Goal: Task Accomplishment & Management: Manage account settings

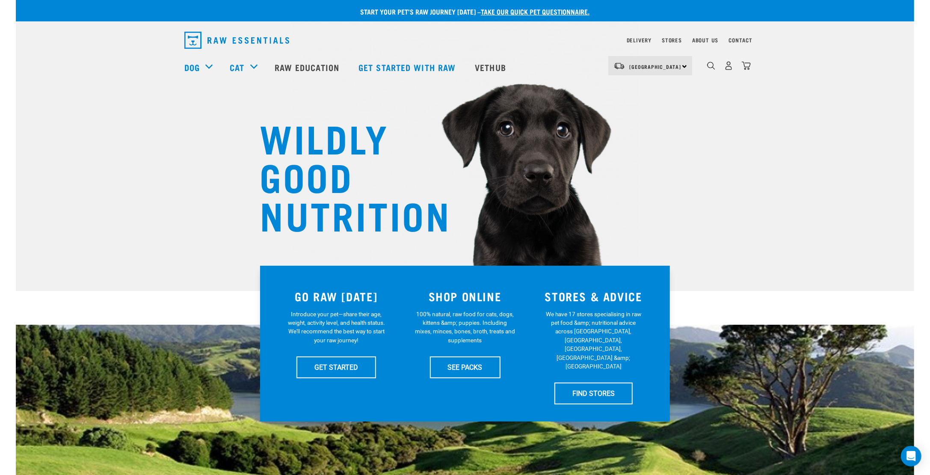
click at [538, 12] on link "take our quick pet questionnaire." at bounding box center [535, 11] width 109 height 4
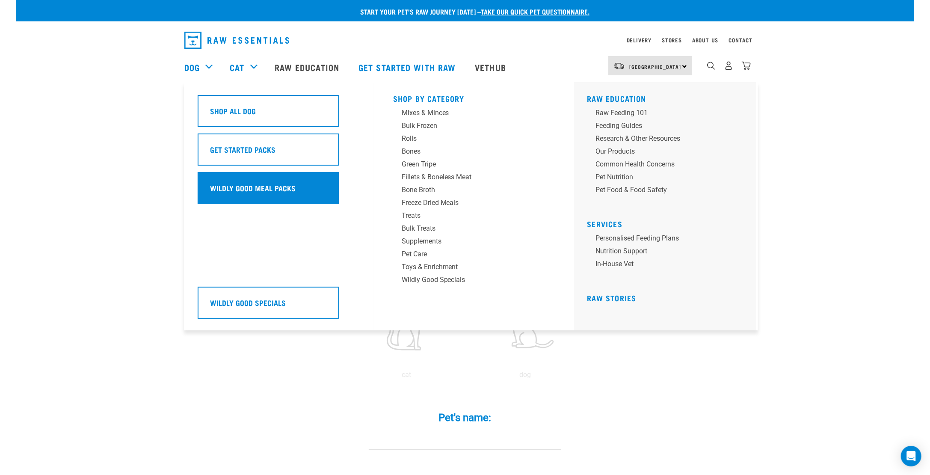
click at [253, 188] on h5 "Wildly Good Meal Packs" at bounding box center [253, 187] width 86 height 11
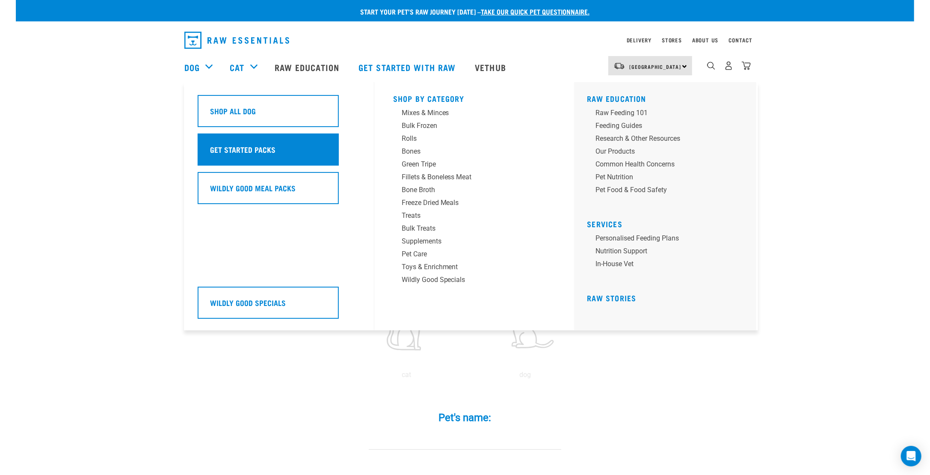
click at [248, 146] on h5 "Get Started Packs" at bounding box center [242, 149] width 65 height 11
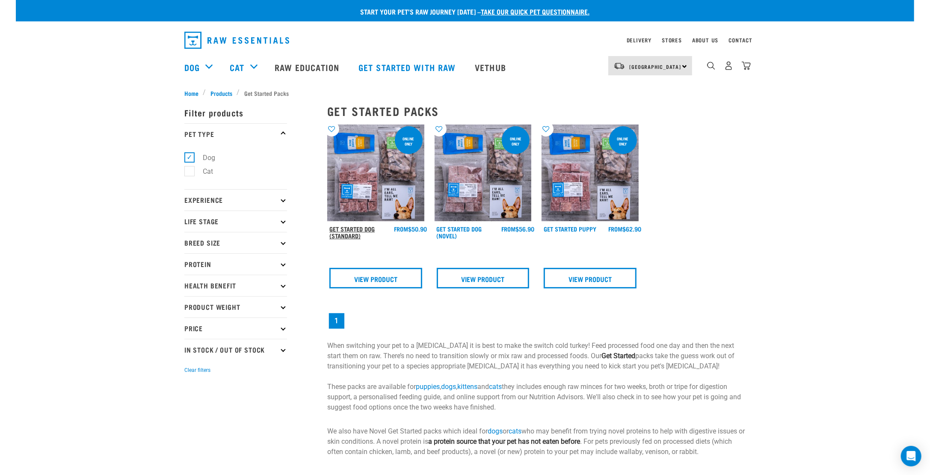
click at [341, 231] on link "Get Started Dog (Standard)" at bounding box center [351, 232] width 45 height 10
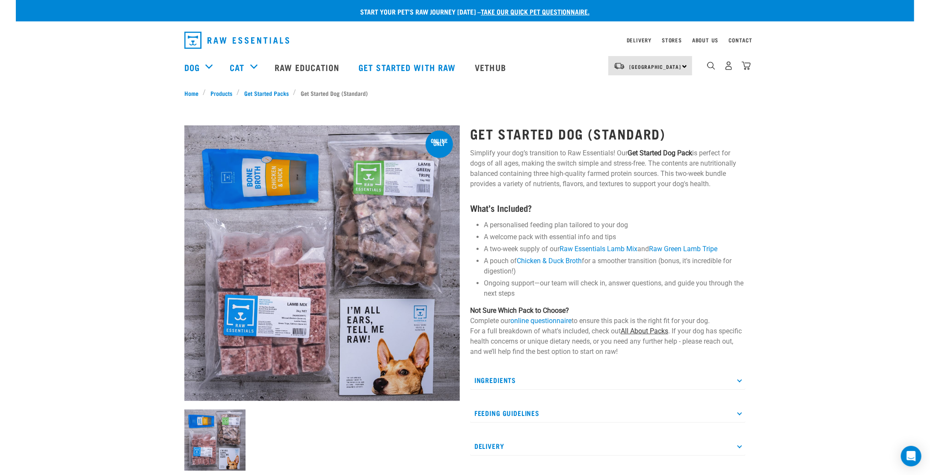
click at [646, 331] on link "All About Packs" at bounding box center [643, 331] width 47 height 8
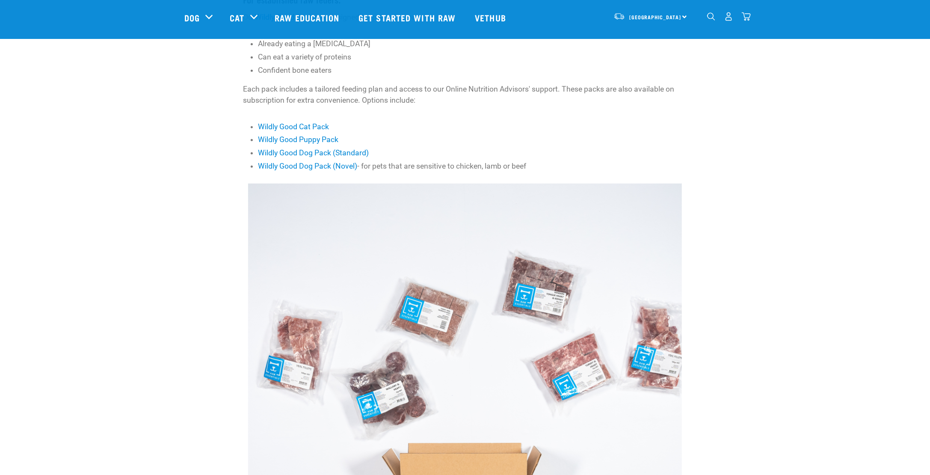
scroll to position [257, 0]
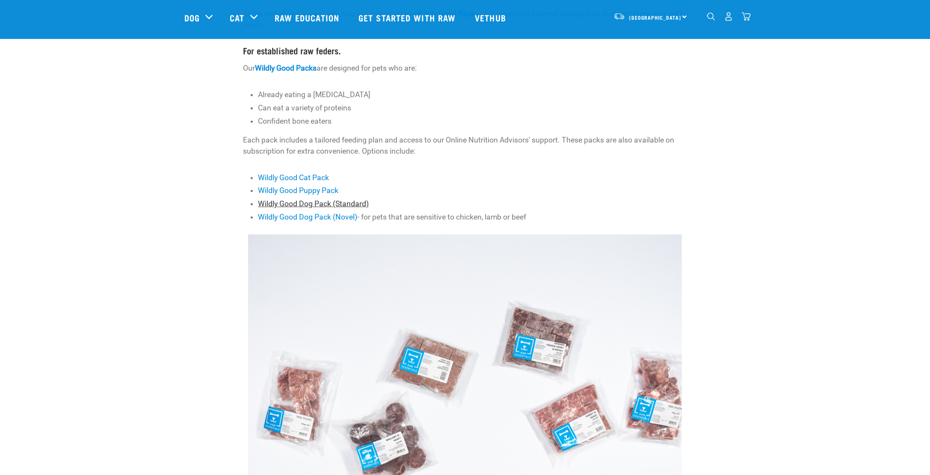
click at [302, 201] on link "Wildly Good Dog Pack (Standard)" at bounding box center [313, 203] width 111 height 9
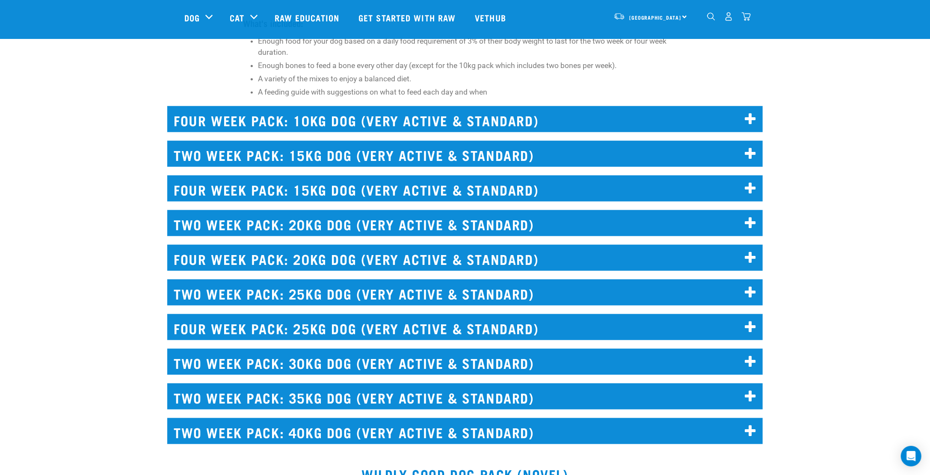
scroll to position [3286, 0]
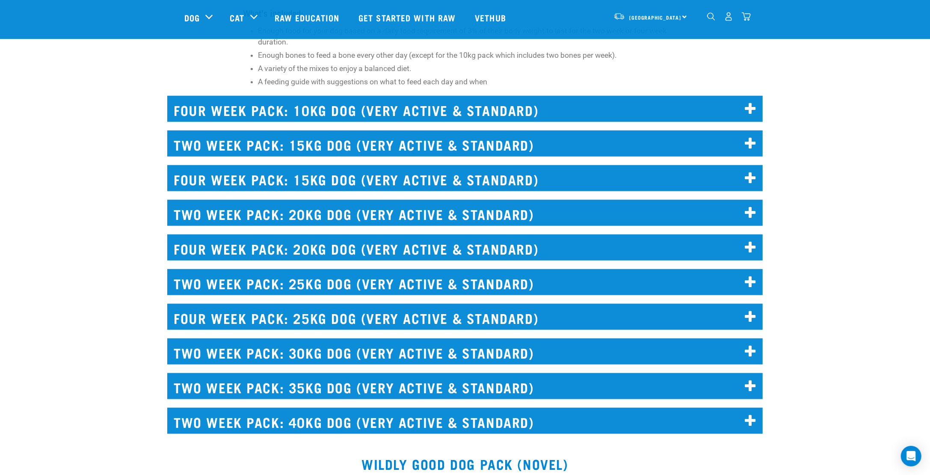
click at [393, 407] on h2 "TWO WEEK PACK: 40KG DOG (VERY ACTIVE & STANDARD)" at bounding box center [464, 420] width 595 height 26
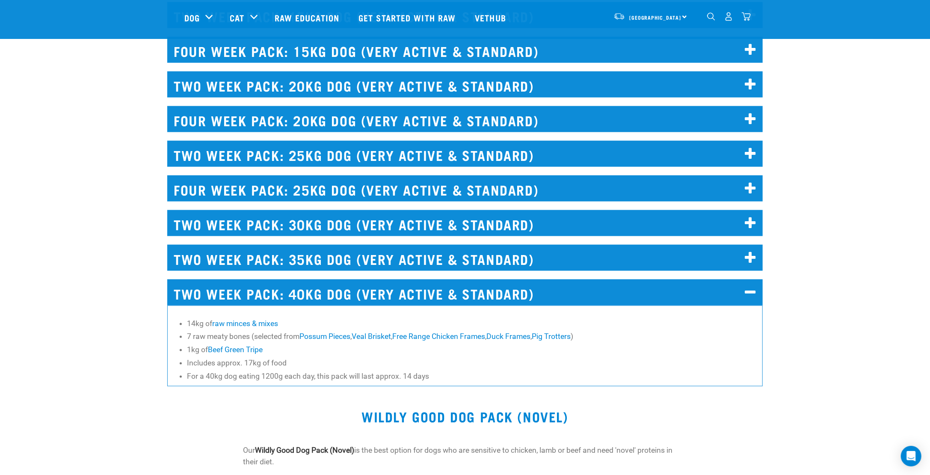
scroll to position [3371, 0]
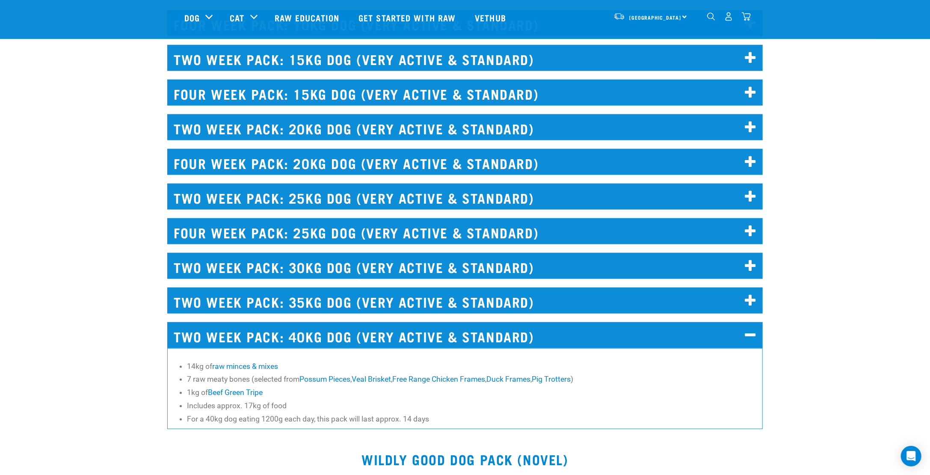
click at [380, 322] on h2 "TWO WEEK PACK: 40KG DOG (VERY ACTIVE & STANDARD)" at bounding box center [464, 335] width 595 height 26
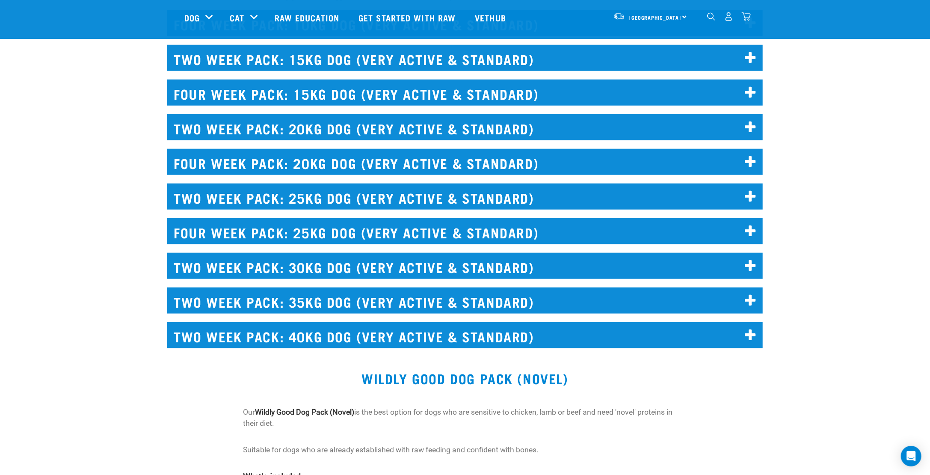
click at [380, 322] on h2 "TWO WEEK PACK: 40KG DOG (VERY ACTIVE & STANDARD)" at bounding box center [464, 335] width 595 height 26
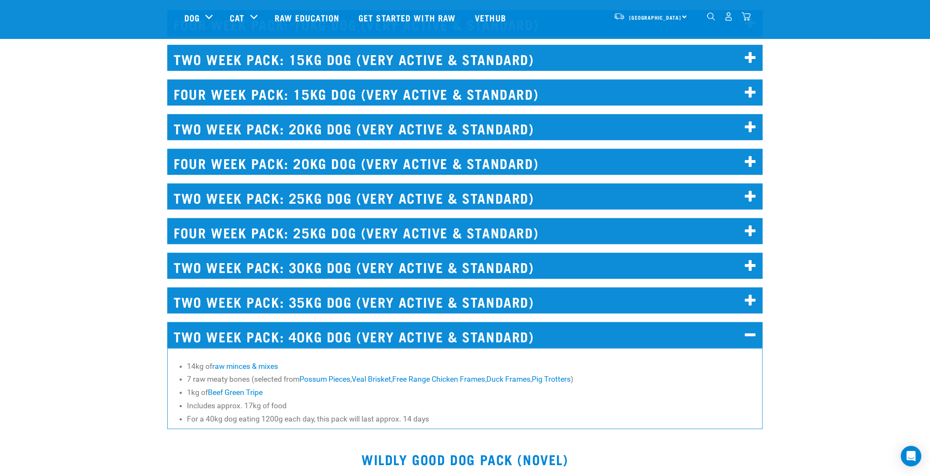
click at [356, 218] on h2 "FOUR WEEK PACK: 25KG DOG (VERY ACTIVE & STANDARD)" at bounding box center [464, 231] width 595 height 26
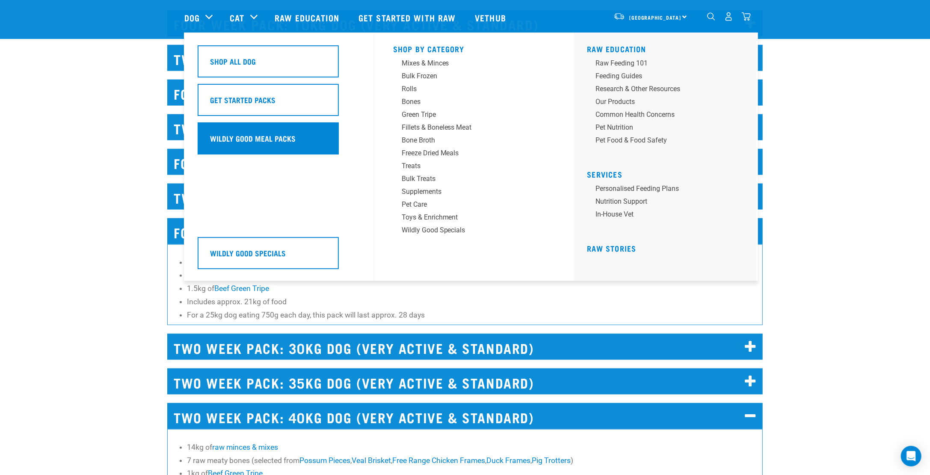
click at [243, 143] on h5 "Wildly Good Meal Packs" at bounding box center [253, 138] width 86 height 11
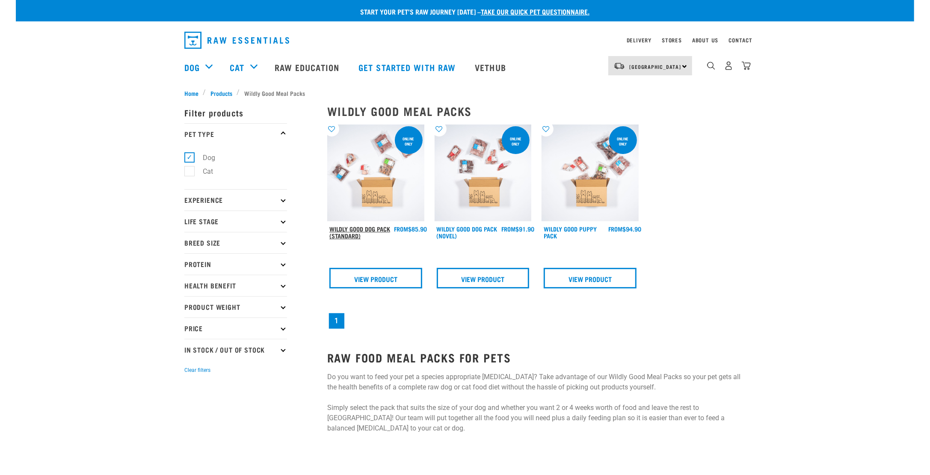
click at [373, 230] on link "Wildly Good Dog Pack (Standard)" at bounding box center [359, 232] width 61 height 10
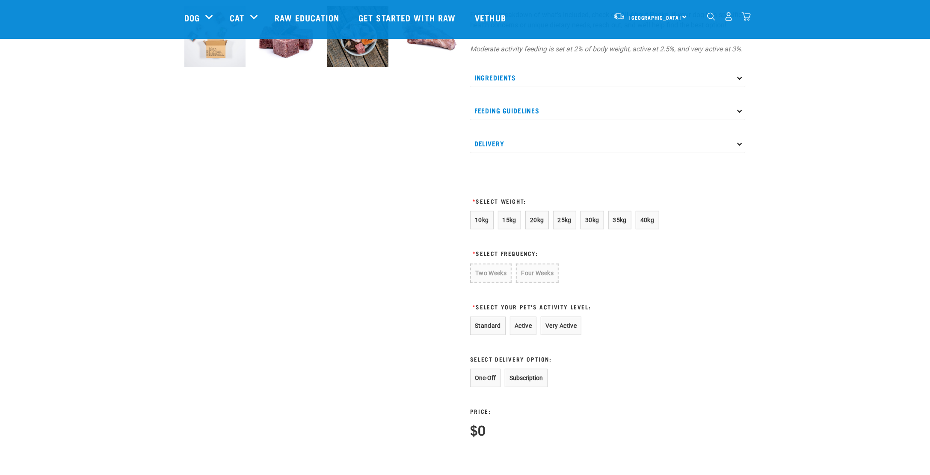
scroll to position [342, 0]
click at [487, 221] on span "10kg" at bounding box center [482, 218] width 14 height 7
click at [504, 227] on button "15kg" at bounding box center [510, 218] width 24 height 18
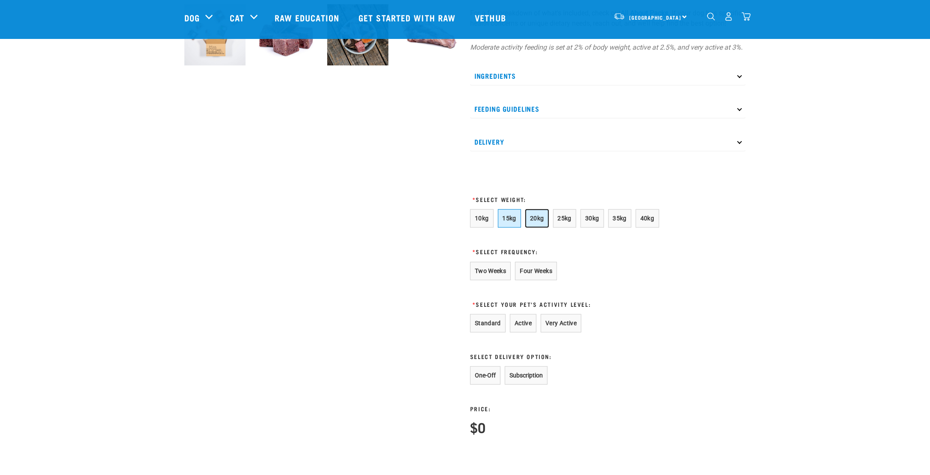
click at [526, 227] on button "20kg" at bounding box center [537, 218] width 24 height 18
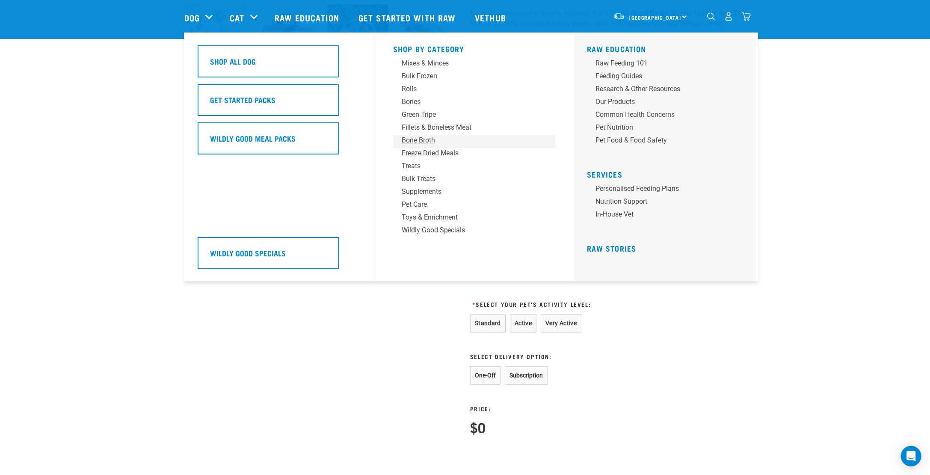
click at [416, 138] on div "Bone Broth" at bounding box center [468, 140] width 133 height 10
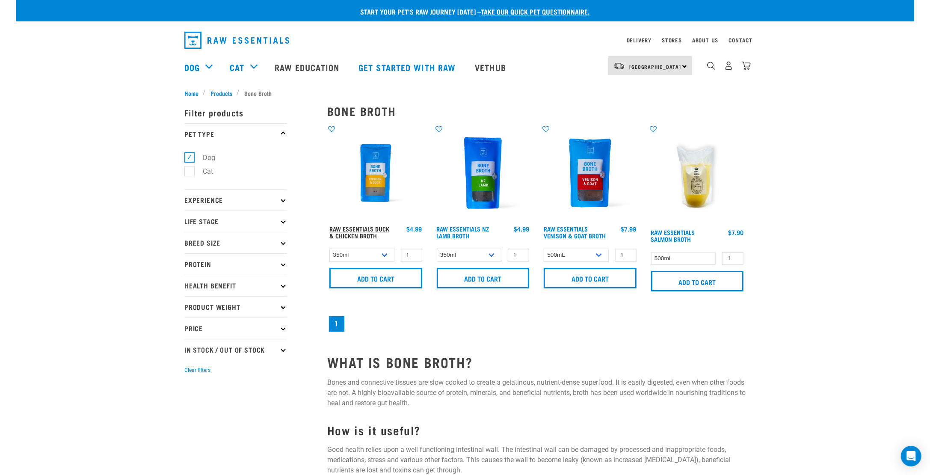
click at [360, 234] on link "Raw Essentials Duck & Chicken Broth" at bounding box center [359, 232] width 60 height 10
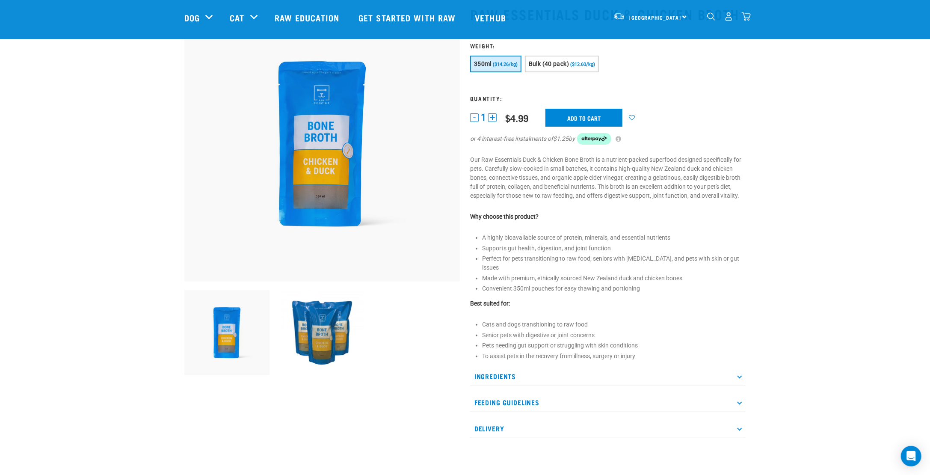
scroll to position [128, 0]
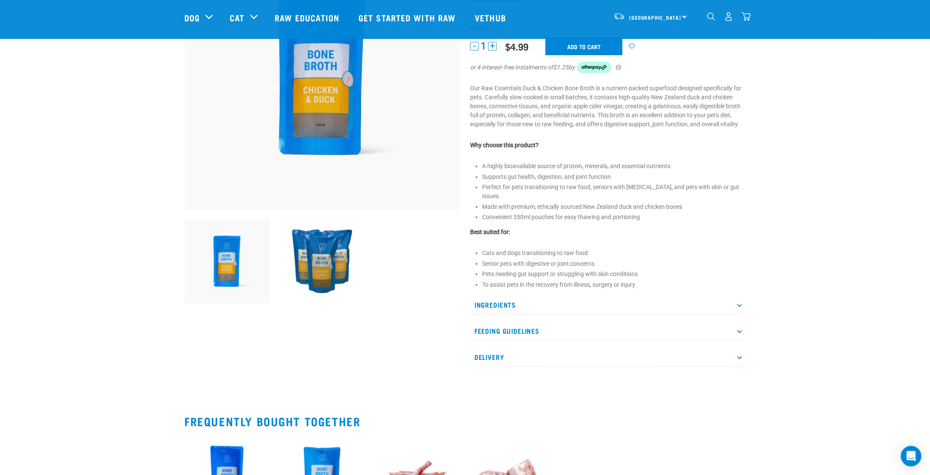
click at [528, 301] on p "Ingredients" at bounding box center [607, 304] width 275 height 19
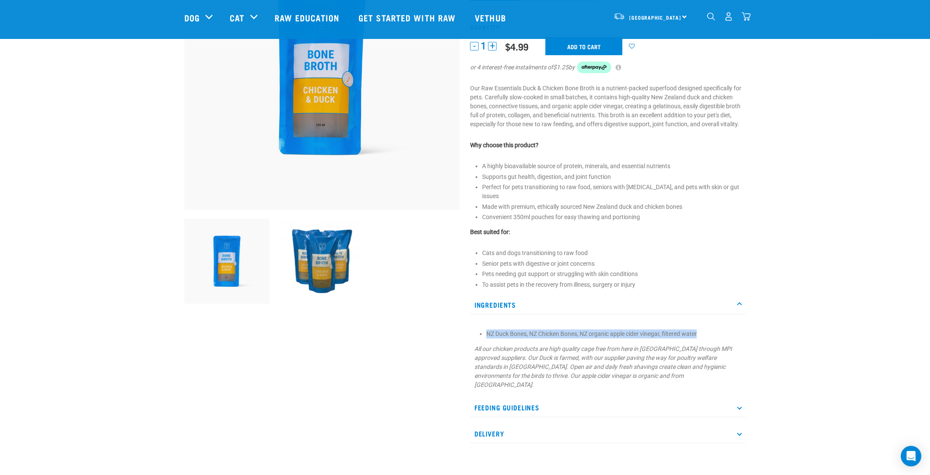
drag, startPoint x: 486, startPoint y: 326, endPoint x: 704, endPoint y: 321, distance: 217.7
click at [704, 329] on li "NZ Duck Bones, NZ Chicken Bones, NZ organic apple cider vinegar, filtered water" at bounding box center [613, 333] width 255 height 9
copy li "NZ Duck Bones, NZ Chicken Bones, NZ organic apple cider vinegar, filtered water"
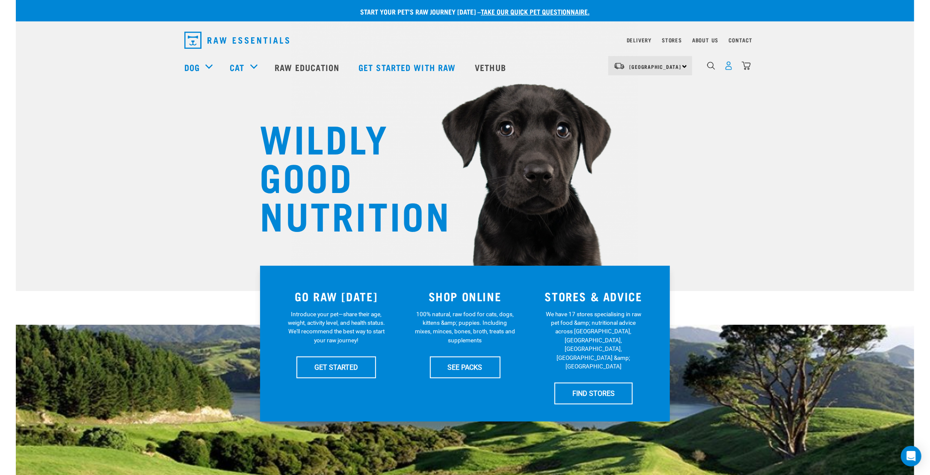
click at [732, 68] on img "dropdown navigation" at bounding box center [728, 65] width 9 height 9
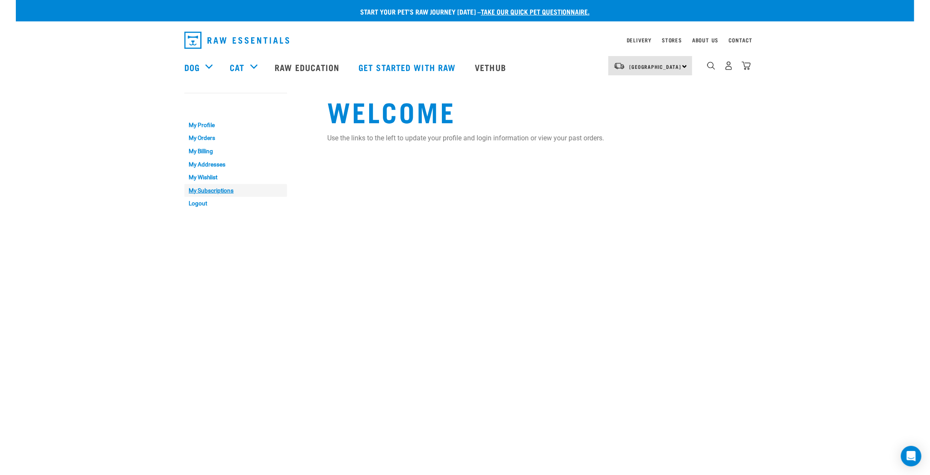
click at [208, 189] on link "My Subscriptions" at bounding box center [235, 190] width 103 height 13
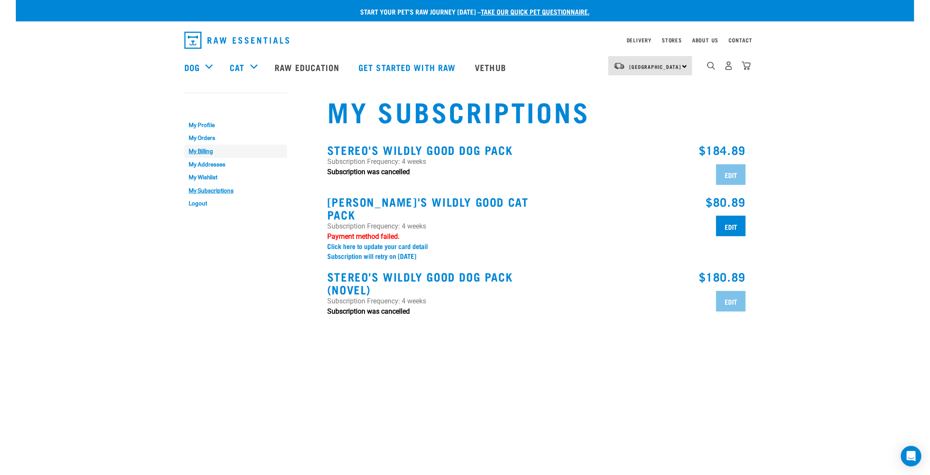
click at [203, 151] on link "My Billing" at bounding box center [235, 151] width 103 height 13
